Goal: Find specific page/section: Find specific page/section

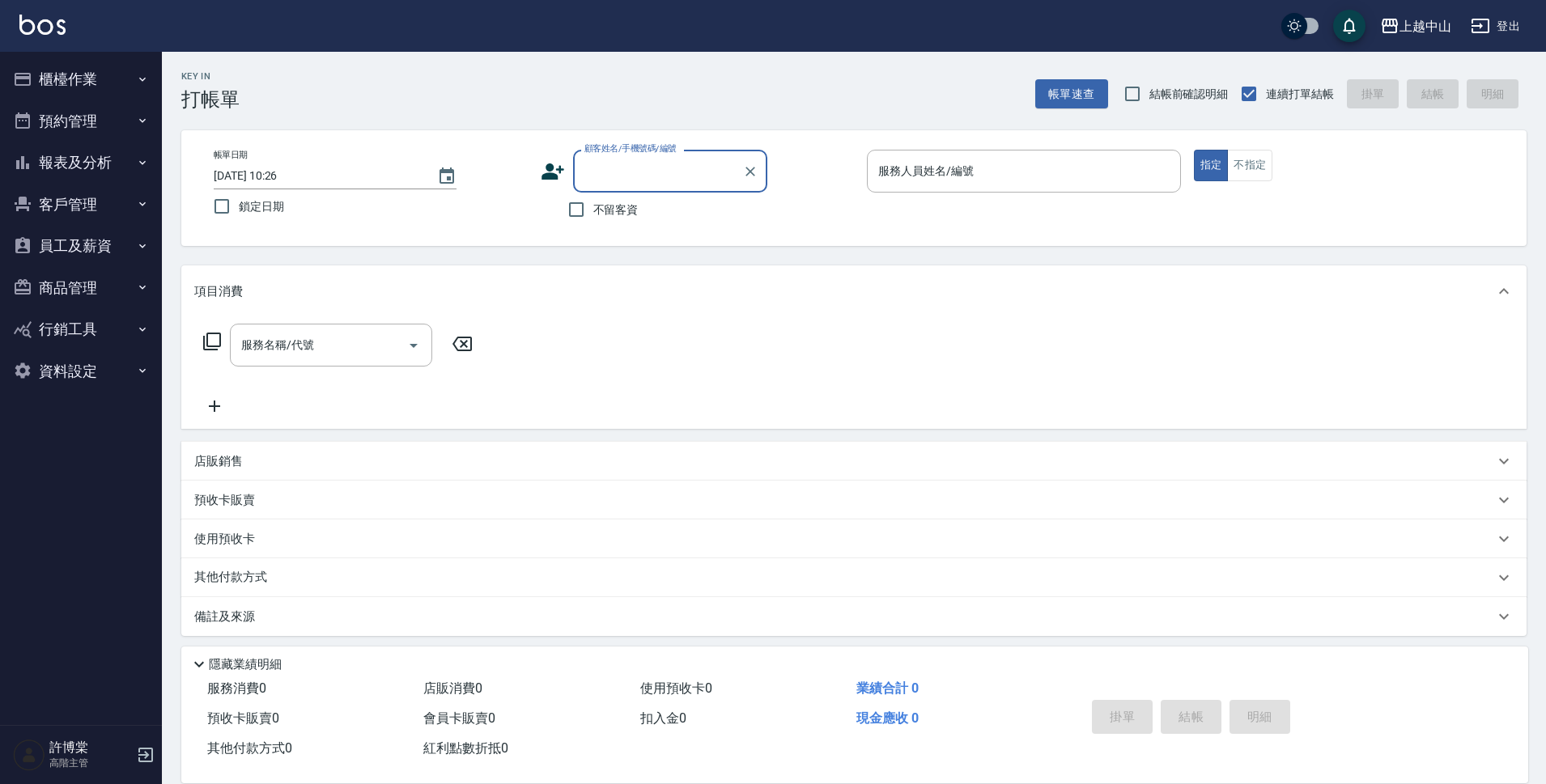
click at [110, 165] on button "報表及分析" at bounding box center [81, 162] width 149 height 42
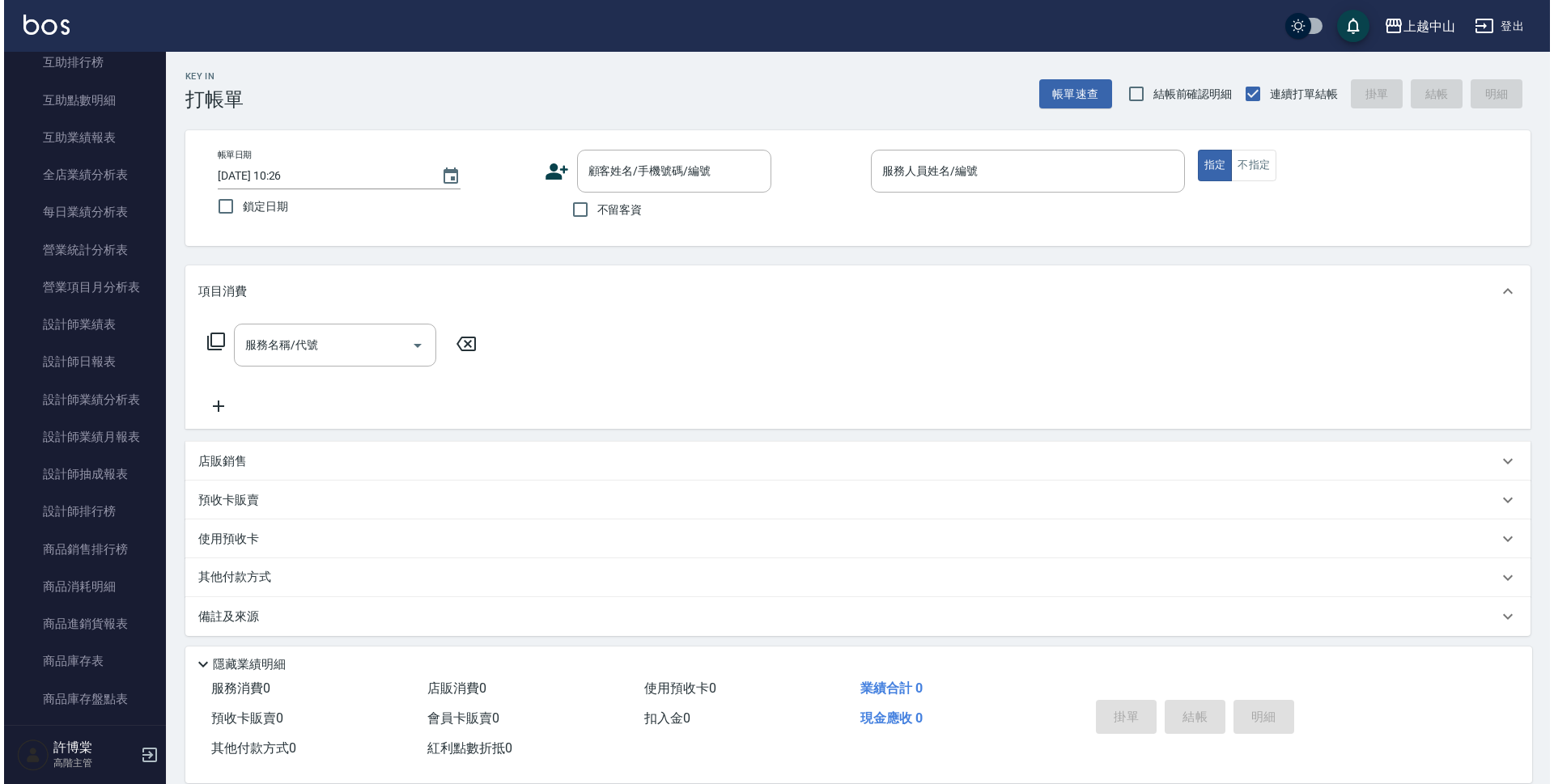
scroll to position [409, 0]
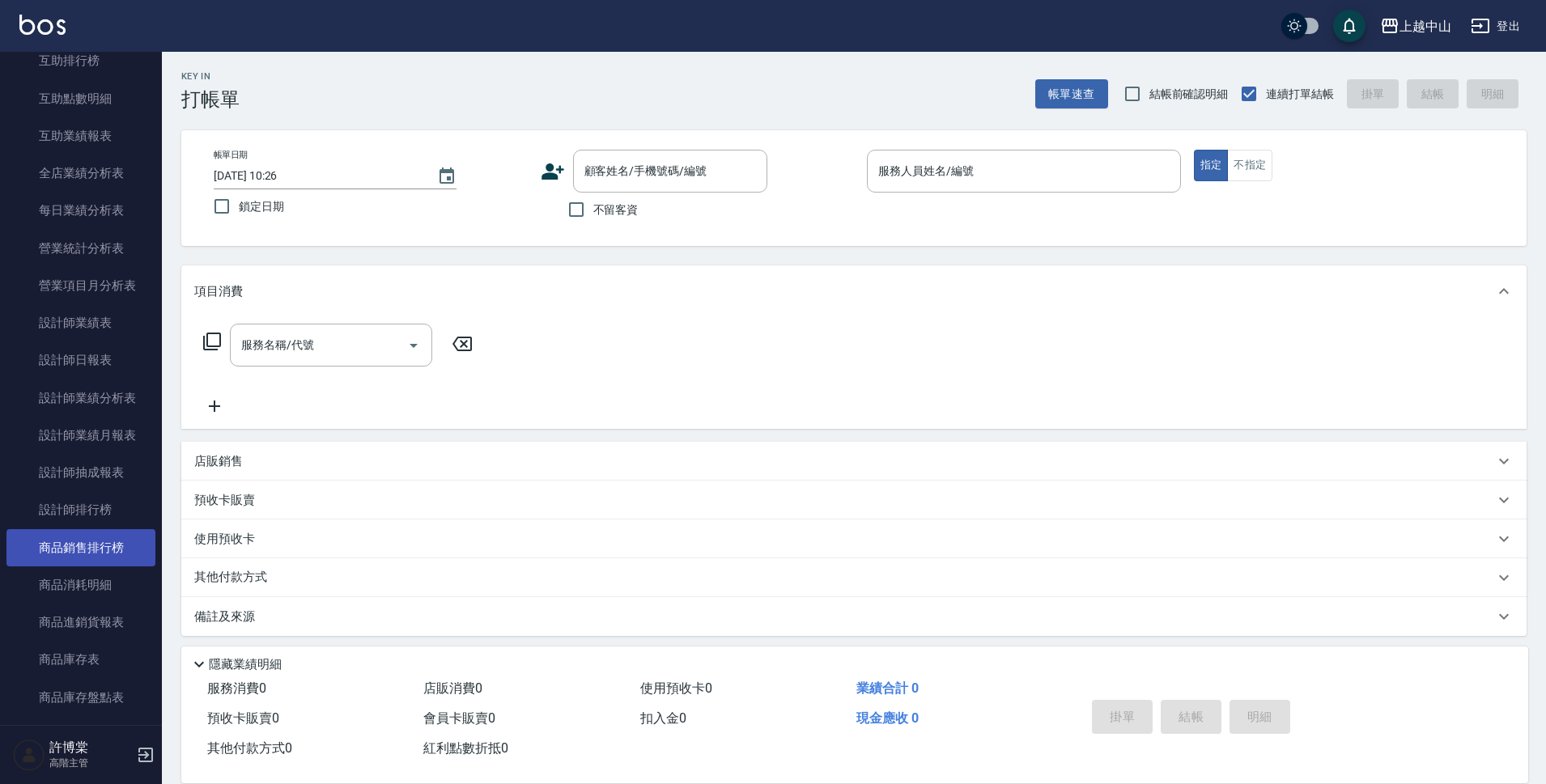
click at [84, 543] on link "商品銷售排行榜" at bounding box center [81, 547] width 149 height 37
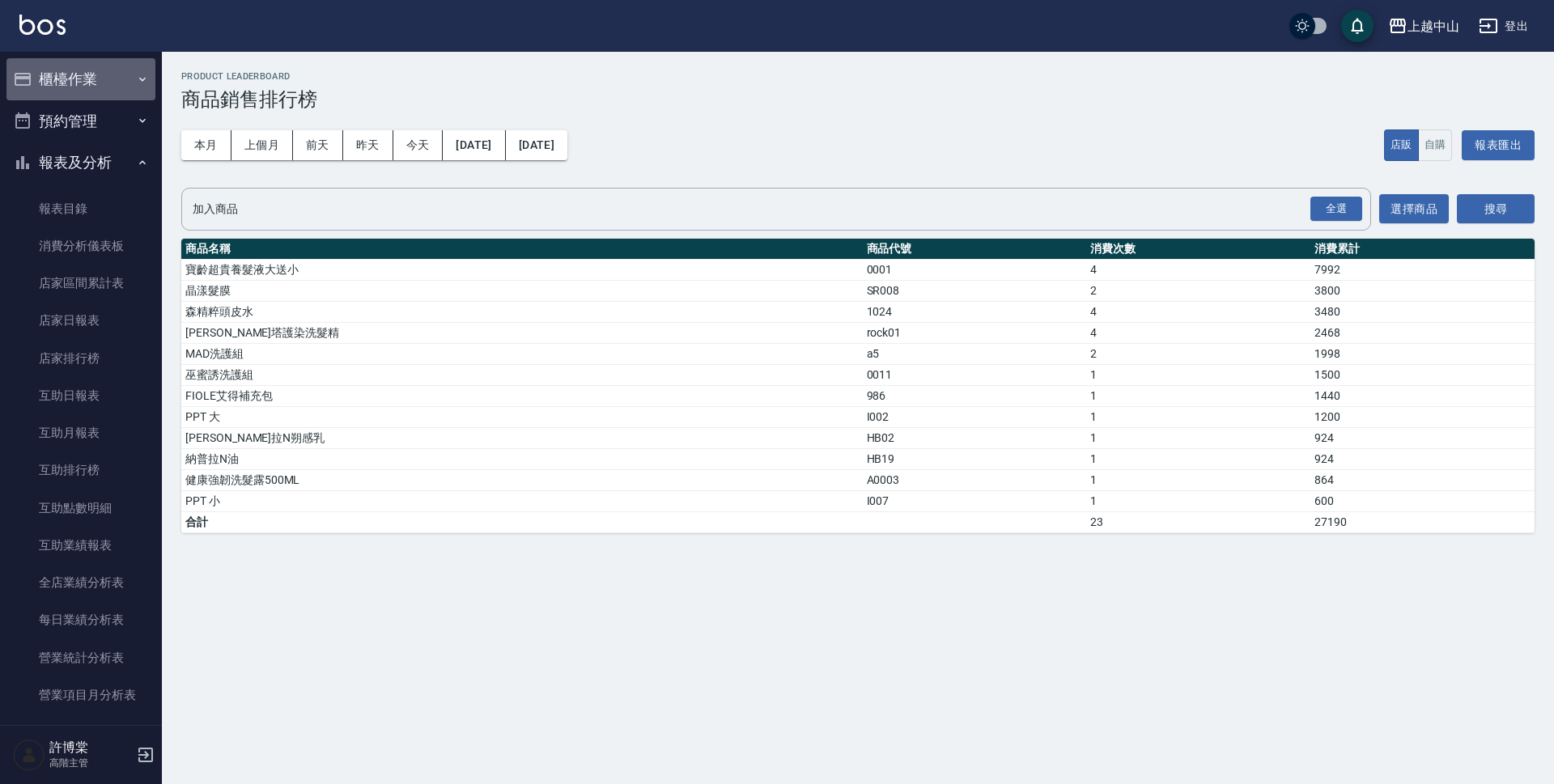
click at [93, 76] on button "櫃檯作業" at bounding box center [81, 79] width 149 height 42
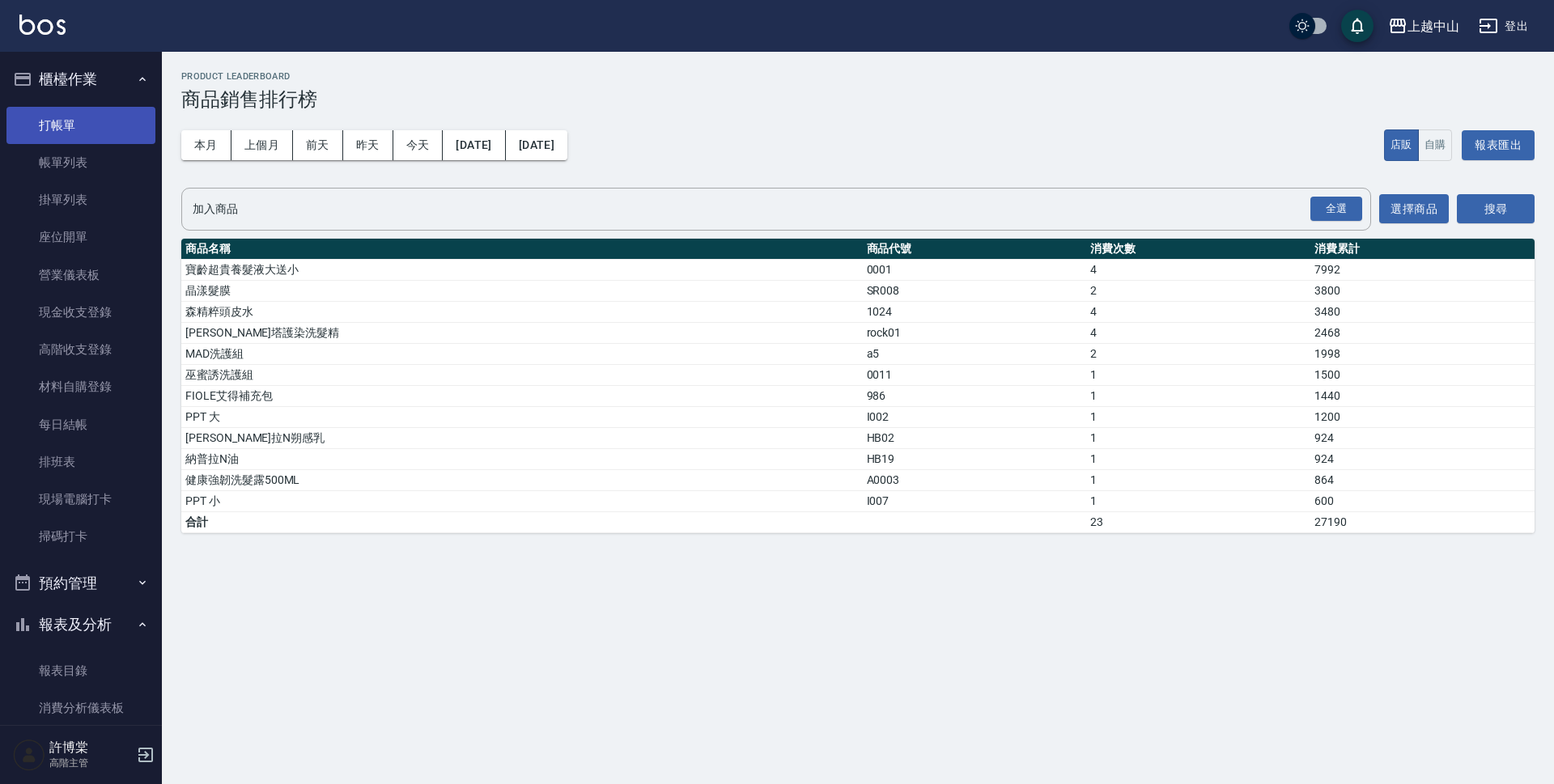
click at [74, 119] on link "打帳單" at bounding box center [81, 125] width 149 height 37
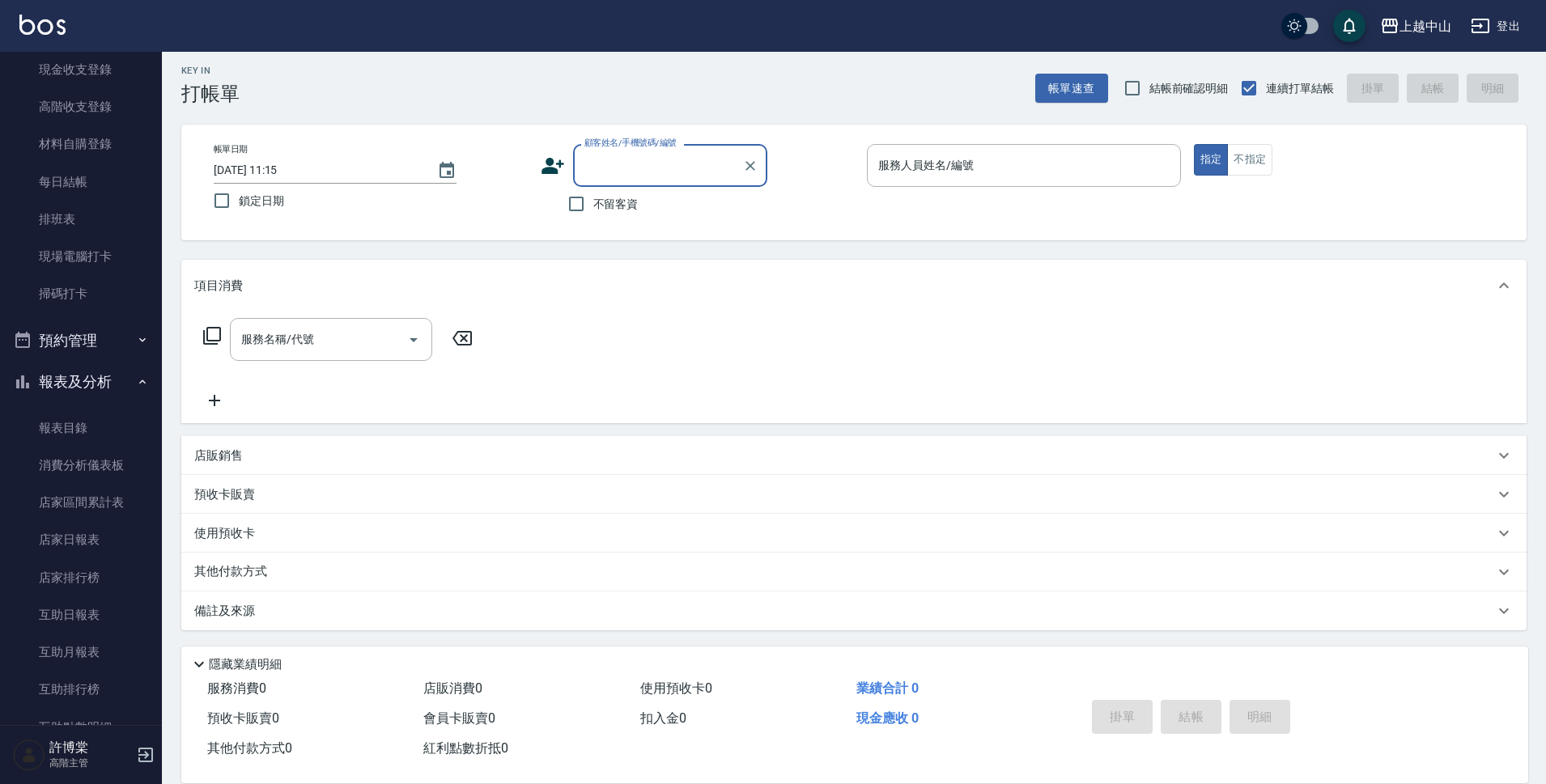
scroll to position [7, 0]
drag, startPoint x: 1541, startPoint y: 550, endPoint x: 1553, endPoint y: 667, distance: 117.6
click at [1545, 667] on html "上越中山 登出 櫃檯作業 打帳單 帳單列表 掛單列表 座位開單 營業儀表板 現金收支登錄 高階收支登錄 材料自購登錄 每日結帳 排班表 現場電腦打卡 掃碼打卡…" at bounding box center [773, 388] width 1546 height 791
